Goal: Information Seeking & Learning: Learn about a topic

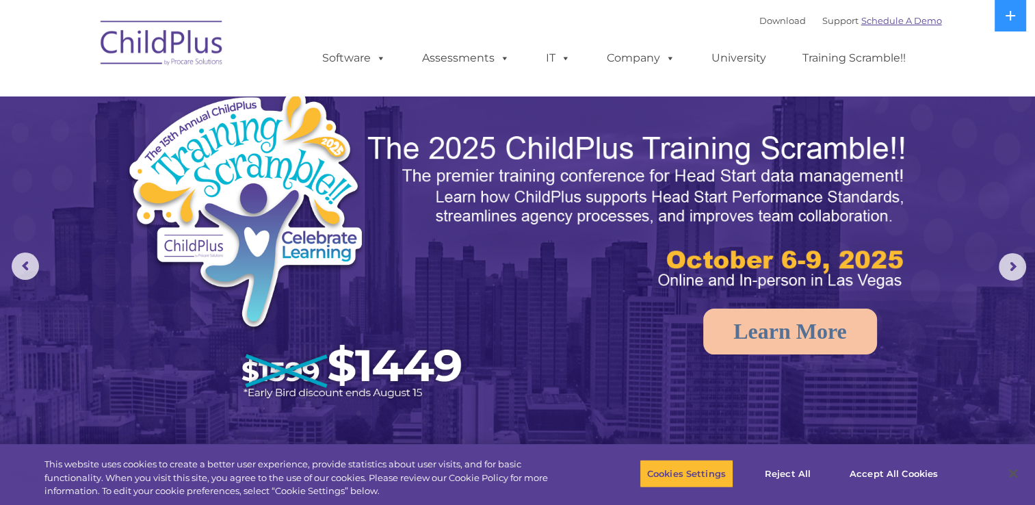
select select "MEDIUM"
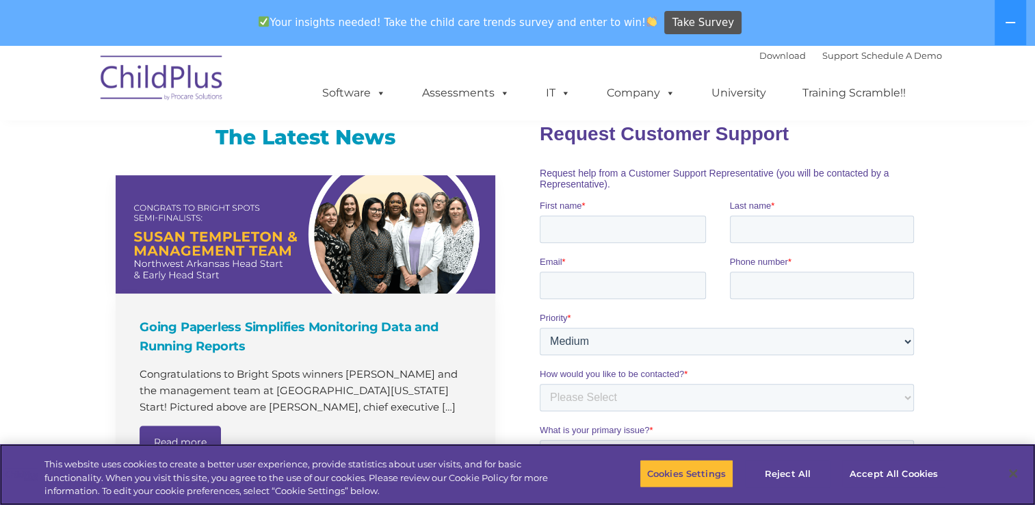
scroll to position [887, 0]
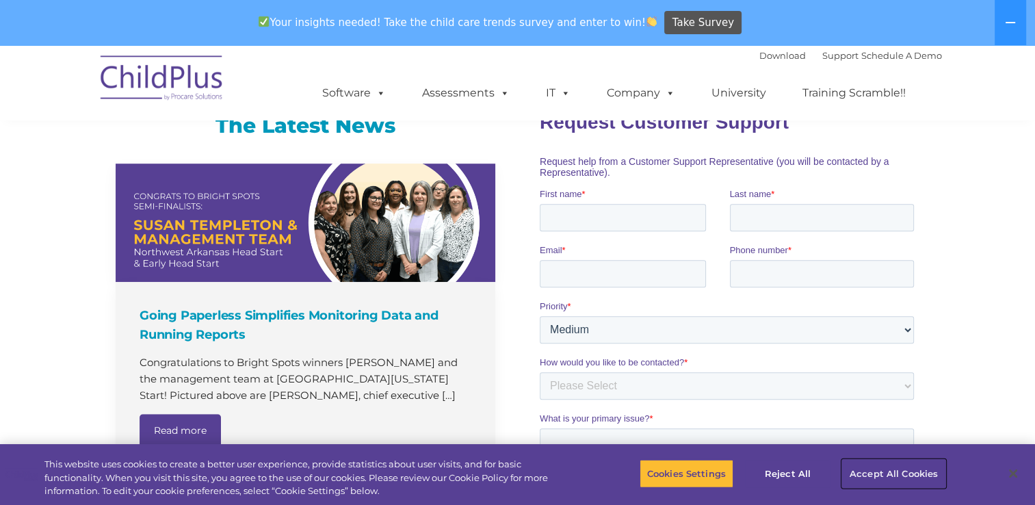
click at [879, 468] on button "Accept All Cookies" at bounding box center [893, 473] width 103 height 29
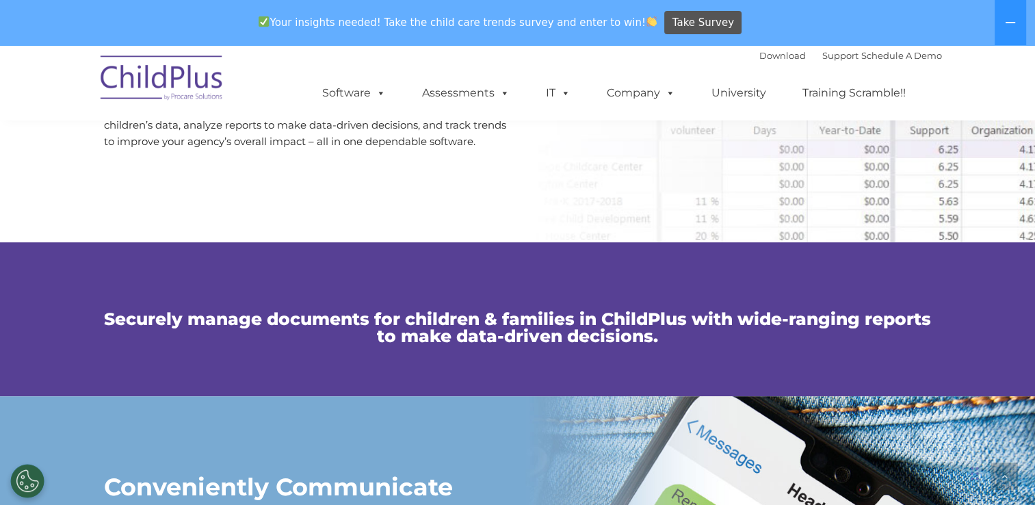
scroll to position [781, 0]
